Goal: Task Accomplishment & Management: Complete application form

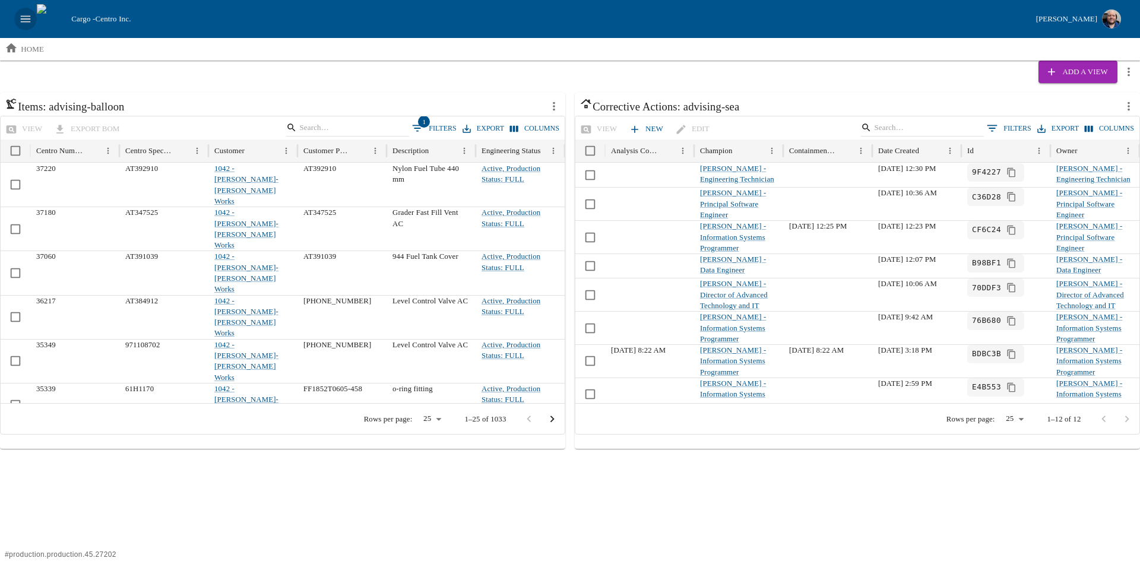
click at [20, 24] on icon "open drawer" at bounding box center [25, 18] width 13 height 13
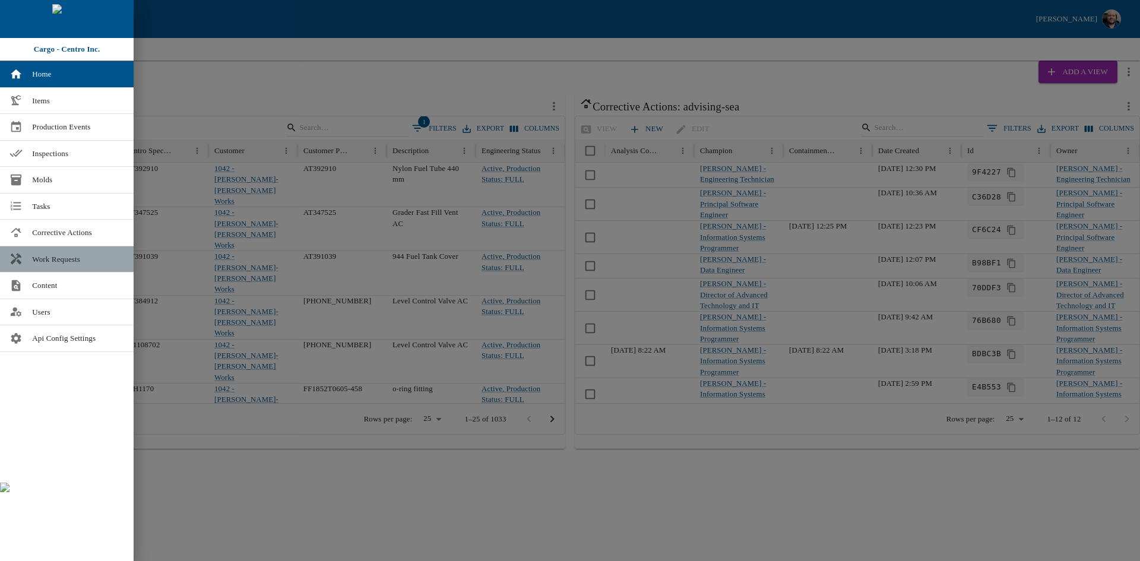
click at [47, 252] on link "Work Requests" at bounding box center [67, 259] width 134 height 26
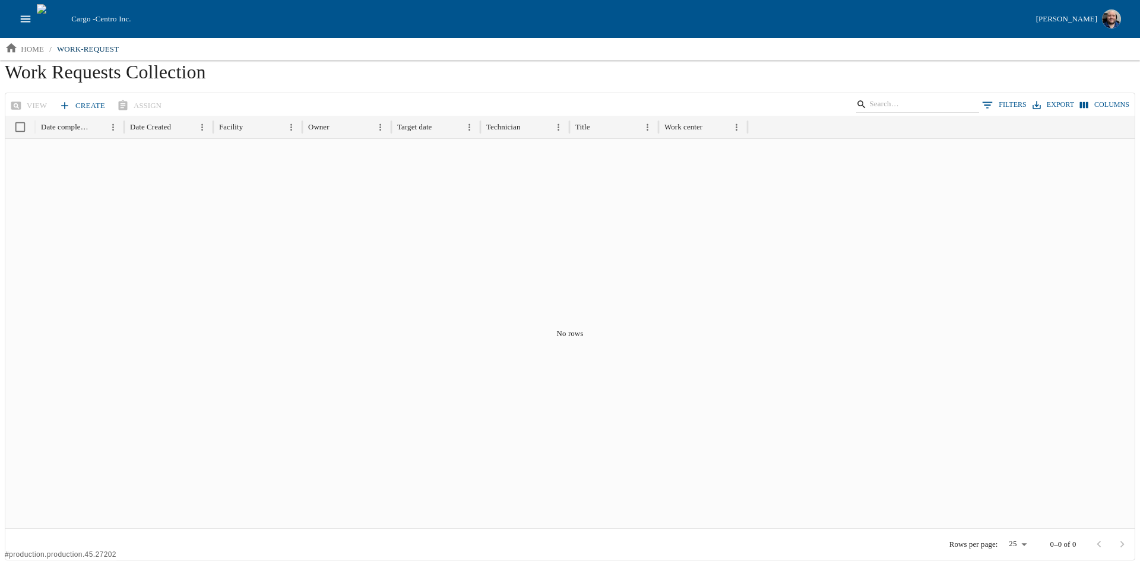
click at [77, 107] on link "Create" at bounding box center [82, 106] width 53 height 21
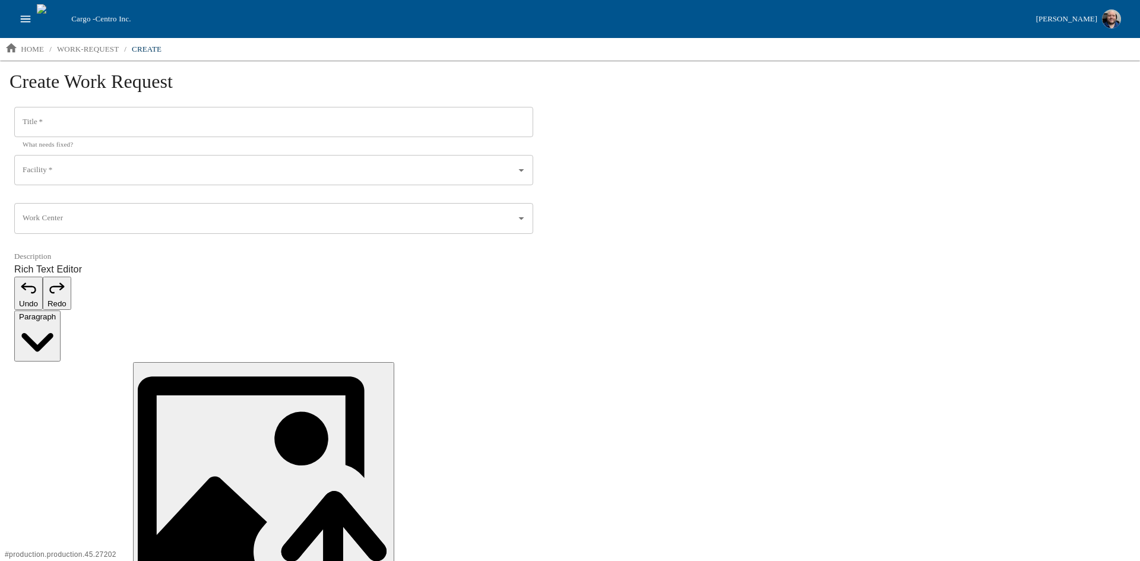
click at [88, 119] on input "Title   *" at bounding box center [273, 122] width 519 height 31
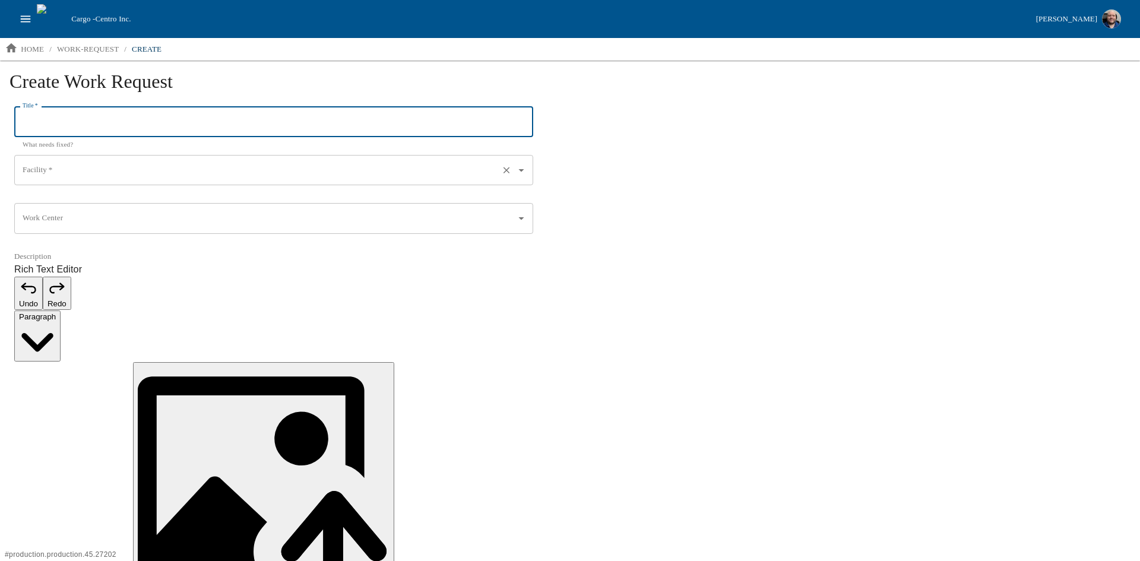
click at [90, 173] on input "Facility   *" at bounding box center [257, 170] width 475 height 20
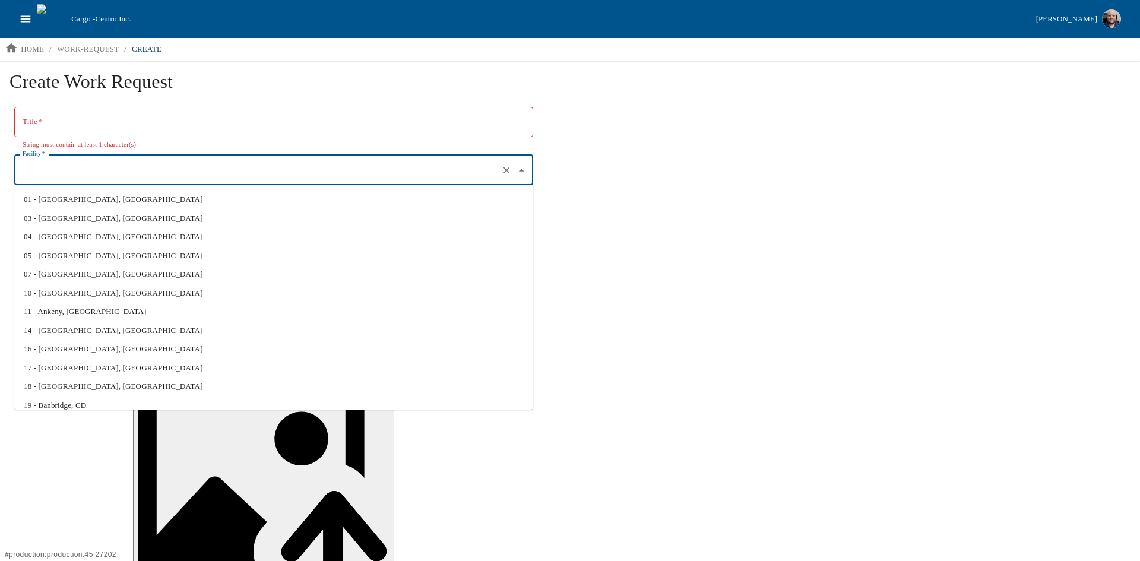
click at [763, 236] on div "Create Work Request Title   * Title   * String must contain at least 1 characte…" at bounding box center [570, 398] width 1140 height 675
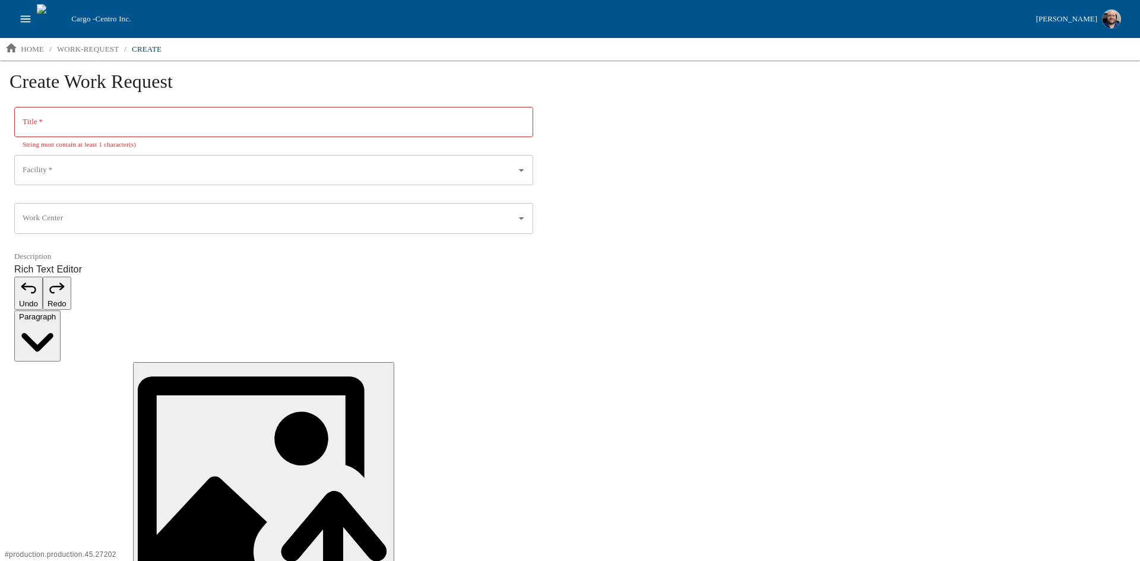
click at [734, 205] on div "Create Work Request Title   * Title   * String must contain at least 1 characte…" at bounding box center [570, 398] width 1140 height 675
